Goal: Task Accomplishment & Management: Manage account settings

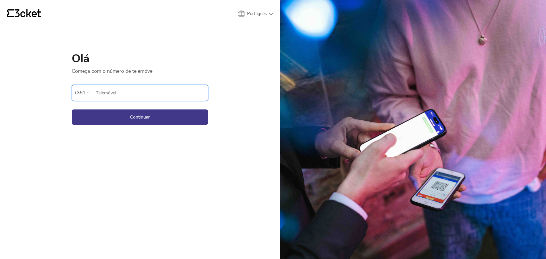
click at [136, 85] on input "Telemóvel" at bounding box center [151, 93] width 112 height 16
type input "932678664"
click at [72, 109] on button "Continuar" at bounding box center [140, 116] width 136 height 15
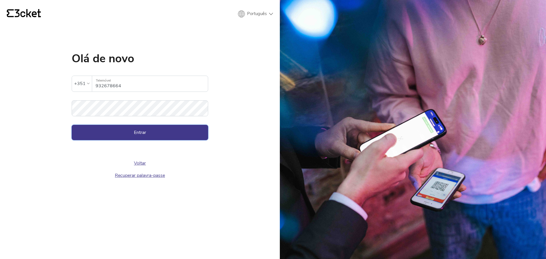
click at [187, 130] on button "Entrar" at bounding box center [140, 132] width 136 height 15
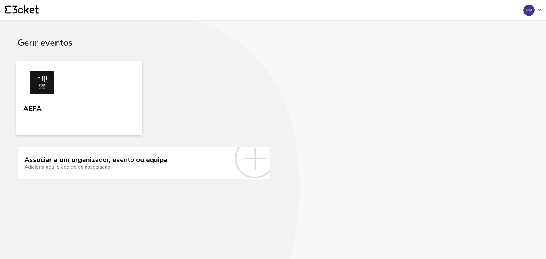
click at [84, 99] on link "AEFA" at bounding box center [79, 98] width 126 height 74
click at [79, 91] on link "AEFA" at bounding box center [79, 98] width 126 height 74
click at [53, 84] on img at bounding box center [42, 84] width 37 height 26
click at [57, 98] on link "AEFA" at bounding box center [79, 98] width 126 height 74
click at [539, 6] on div "NM" at bounding box center [529, 10] width 23 height 11
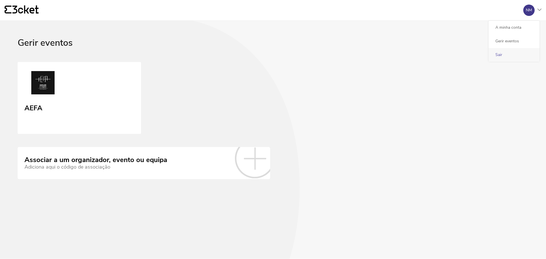
click at [519, 51] on div "Sair" at bounding box center [513, 55] width 51 height 14
click at [228, 57] on div "Gerir eventos" at bounding box center [273, 50] width 510 height 24
click at [539, 12] on div at bounding box center [539, 10] width 4 height 3
click at [502, 55] on div "Sair" at bounding box center [513, 55] width 51 height 14
click at [32, 4] on div "{' '} NM A minha conta Gerir eventos Sair" at bounding box center [273, 10] width 546 height 21
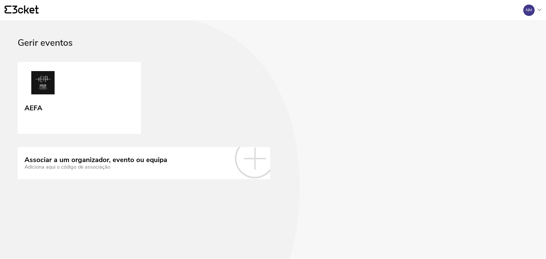
click at [32, 10] on icon "{' '}" at bounding box center [22, 9] width 34 height 9
